Goal: Task Accomplishment & Management: Use online tool/utility

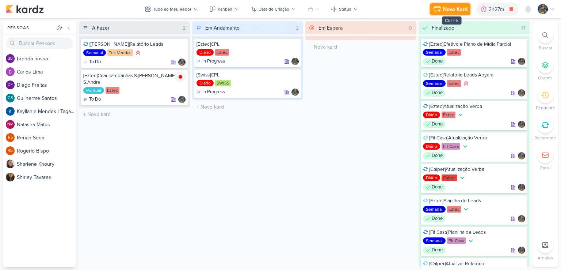
click at [442, 9] on button "Novo Kard" at bounding box center [450, 9] width 41 height 12
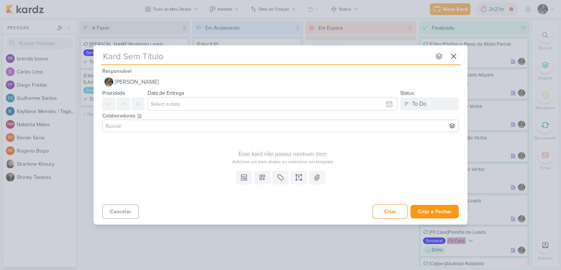
type input "["
type input "[[GEOGRAPHIC_DATA]"
type input "[[GEOGRAPHIC_DATA]]Su"
type input "[[GEOGRAPHIC_DATA]]Sub"
type input "[Ez"
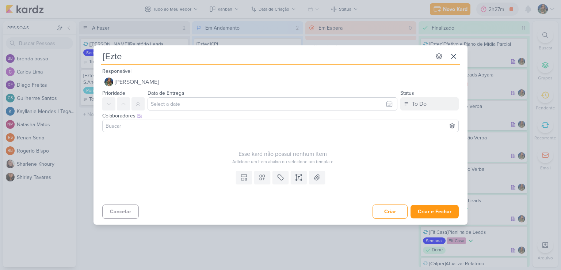
type input "[Eztec"
type input "[Eztec]Subir pe"
type input "[Eztec]Subir peças Park Aven"
type input "[Eztec]Subir peças [GEOGRAPHIC_DATA]"
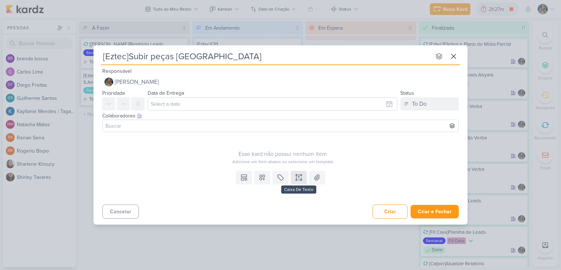
type input "[Eztec]Subir peças [GEOGRAPHIC_DATA]"
click at [293, 177] on button at bounding box center [299, 177] width 16 height 13
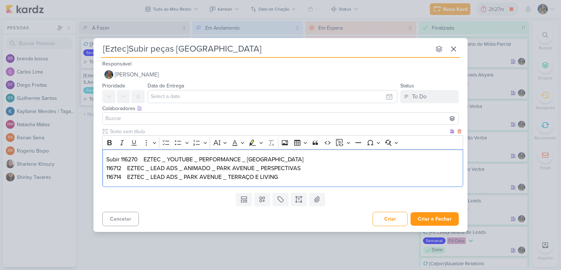
click at [121, 160] on p "Subir 116270 EZTEC _ YOUTUBE _ PERFORMANCE _ [GEOGRAPHIC_DATA] 116712 EZTEC _ L…" at bounding box center [282, 168] width 353 height 26
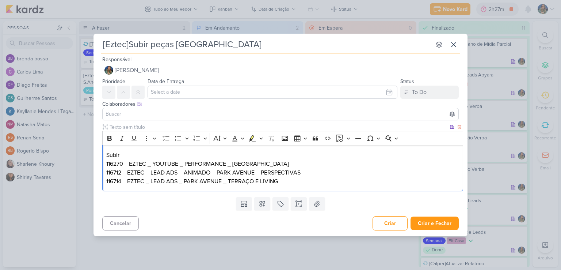
click at [277, 161] on p "116270 EZTEC _ YOUTUBE _ PERFORMANCE _ [GEOGRAPHIC_DATA] 116712 EZTEC _ LEAD AD…" at bounding box center [282, 172] width 353 height 26
click at [310, 174] on p "116270 EZTEC _ YOUTUBE _ PERFORMANCE _ [GEOGRAPHIC_DATA] na Demand Gen e pausar…" at bounding box center [282, 172] width 353 height 26
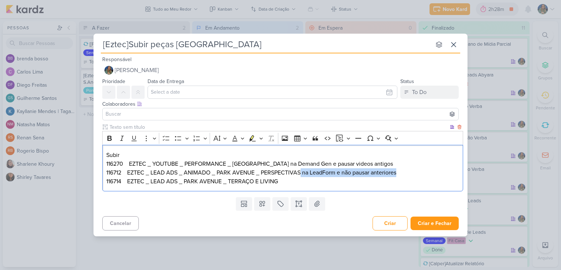
drag, startPoint x: 396, startPoint y: 174, endPoint x: 304, endPoint y: 174, distance: 92.1
click at [303, 174] on p "116270 EZTEC _ YOUTUBE _ PERFORMANCE _ PARK AVENUE na Demand Gen e pausar video…" at bounding box center [282, 172] width 353 height 26
click at [297, 185] on p "116270 EZTEC _ YOUTUBE _ PERFORMANCE _ PARK AVENUE na Demand Gen e pausar video…" at bounding box center [282, 172] width 353 height 26
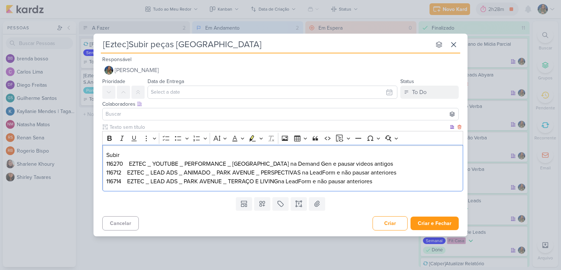
click at [277, 180] on p "116270 EZTEC _ YOUTUBE _ PERFORMANCE _ PARK AVENUE na Demand Gen e pausar video…" at bounding box center [282, 172] width 353 height 26
click at [280, 180] on p "116270 EZTEC _ YOUTUBE _ PERFORMANCE _ PARK AVENUE na Demand Gen e pausar video…" at bounding box center [282, 172] width 353 height 26
click at [295, 171] on p "116270 EZTEC _ YOUTUBE _ PERFORMANCE _ [GEOGRAPHIC_DATA] na Demand Gen e pausar…" at bounding box center [282, 172] width 353 height 26
click at [121, 153] on p "Subir" at bounding box center [282, 155] width 353 height 9
click at [259, 201] on icon at bounding box center [262, 203] width 7 height 7
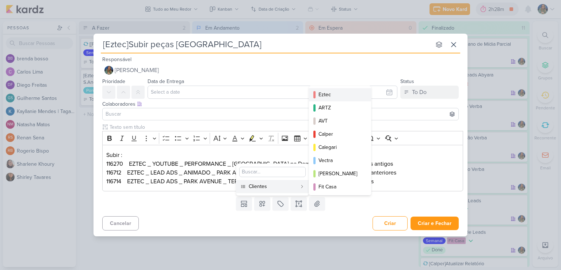
click at [330, 94] on div "Eztec" at bounding box center [341, 95] width 44 height 8
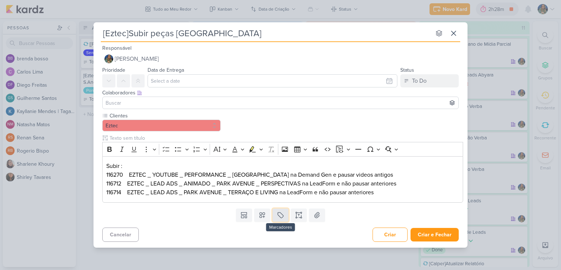
click at [281, 210] on button at bounding box center [281, 214] width 16 height 13
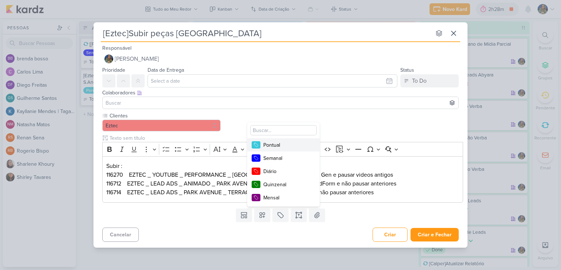
click at [280, 147] on div "Pontual" at bounding box center [286, 145] width 47 height 8
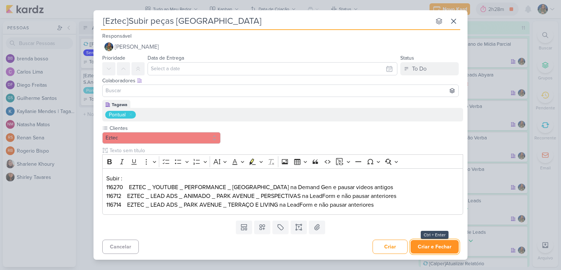
click at [437, 245] on button "Criar e Fechar" at bounding box center [435, 247] width 48 height 14
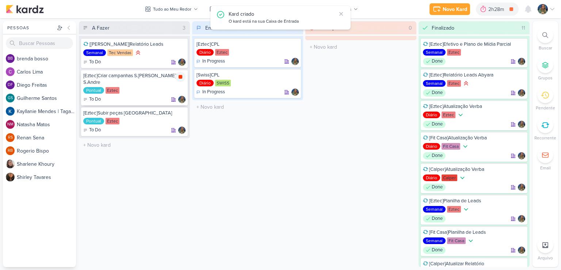
click at [181, 75] on icon at bounding box center [181, 77] width 4 height 4
click at [494, 12] on icon at bounding box center [493, 9] width 5 height 7
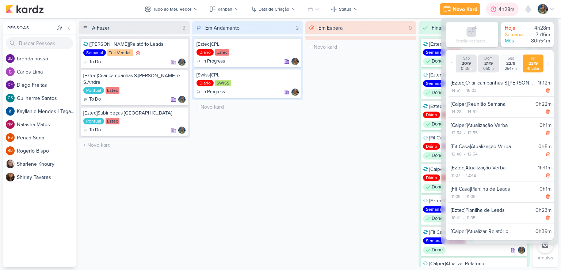
click at [494, 12] on icon at bounding box center [493, 9] width 5 height 7
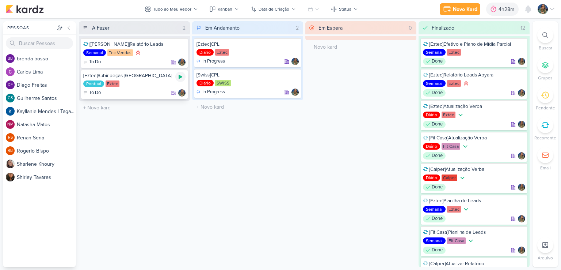
click at [179, 79] on icon at bounding box center [181, 77] width 6 height 6
